Goal: Navigation & Orientation: Find specific page/section

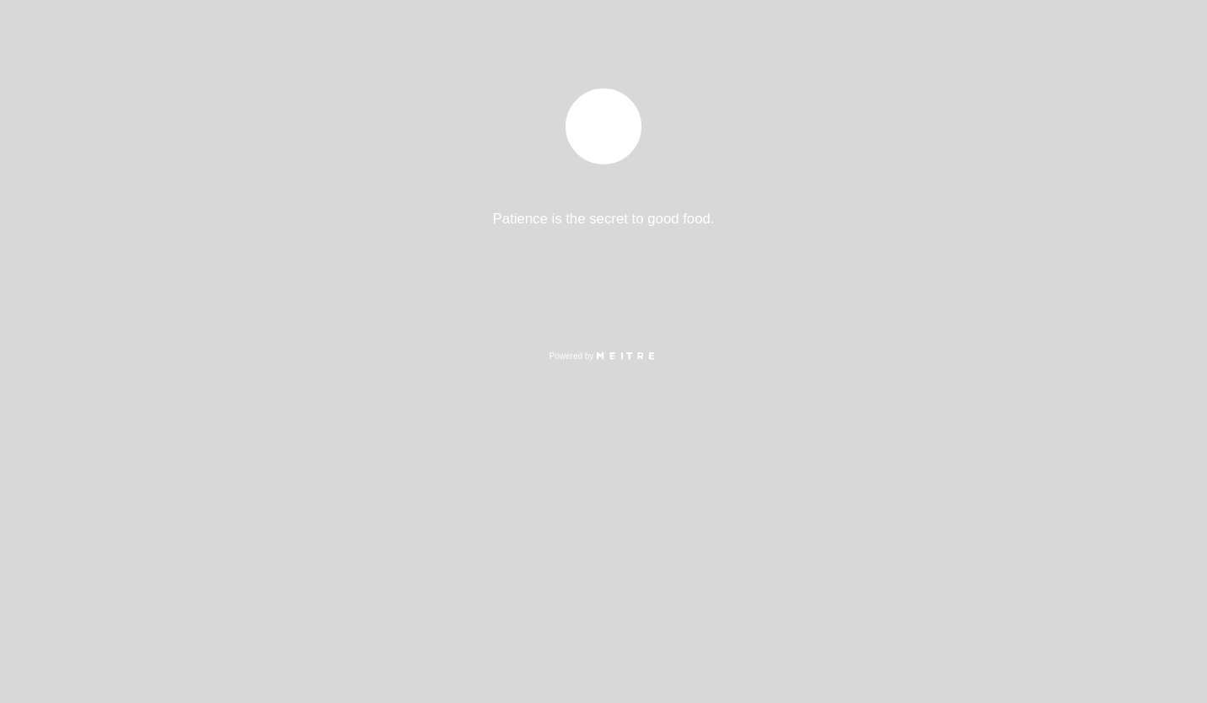
select select "es"
